Goal: Navigation & Orientation: Find specific page/section

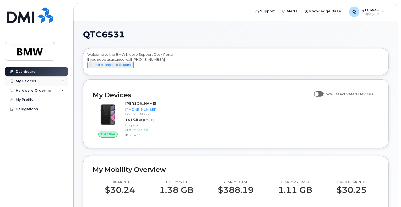
click at [63, 79] on div "My Devices" at bounding box center [36, 81] width 63 height 9
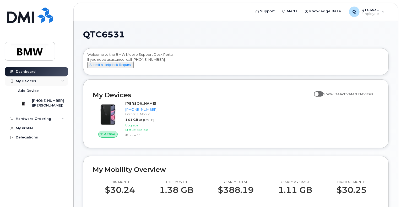
click at [63, 79] on div "My Devices" at bounding box center [36, 81] width 63 height 9
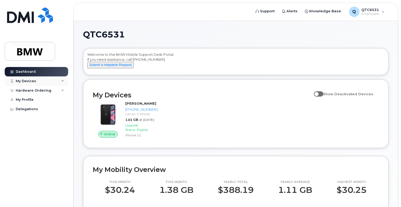
click at [62, 84] on div "My Devices" at bounding box center [36, 81] width 63 height 9
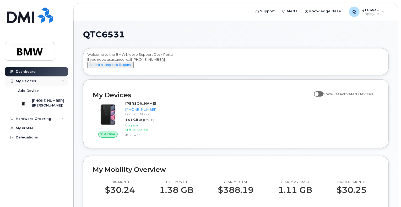
click at [62, 84] on div "My Devices" at bounding box center [36, 81] width 63 height 9
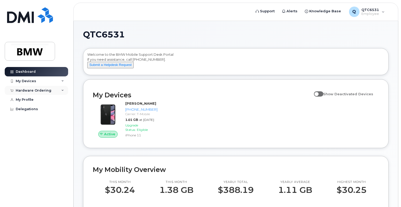
click at [62, 91] on icon at bounding box center [62, 90] width 3 height 3
click at [61, 79] on div "My Devices" at bounding box center [36, 81] width 63 height 9
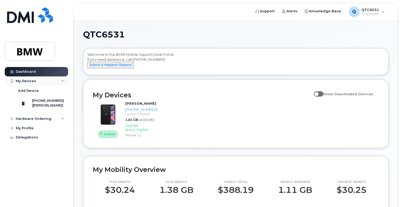
click at [61, 79] on div "My Devices" at bounding box center [36, 81] width 63 height 9
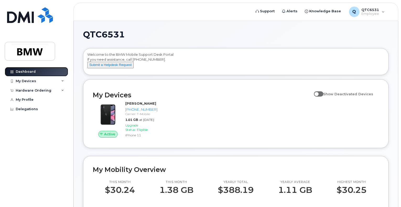
click at [34, 71] on div "Dashboard" at bounding box center [26, 72] width 20 height 4
click at [384, 12] on div "Q QTC6531 Employee" at bounding box center [366, 12] width 43 height 10
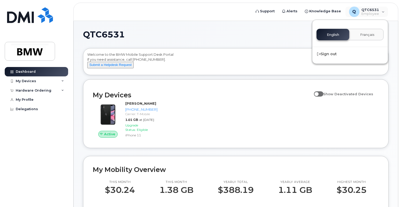
click at [274, 61] on div "Welcome to the BMW Mobile Support Desk Portal If you need assistance, call 800-…" at bounding box center [235, 62] width 297 height 21
